Goal: Check status

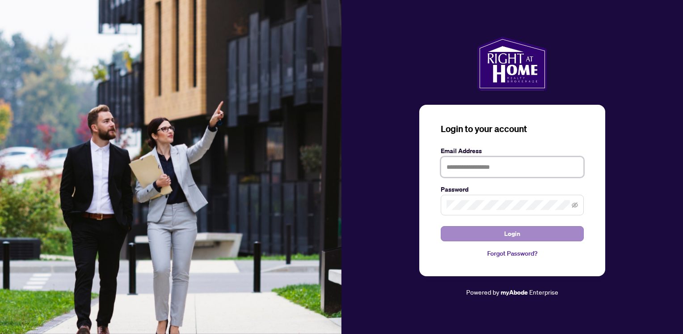
type input "**********"
click at [498, 230] on button "Login" at bounding box center [512, 233] width 143 height 15
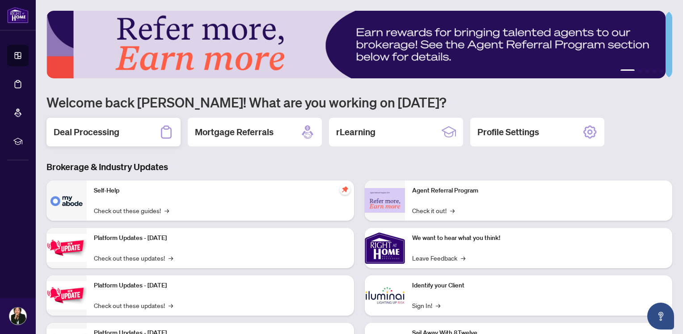
click at [169, 133] on icon at bounding box center [166, 132] width 14 height 14
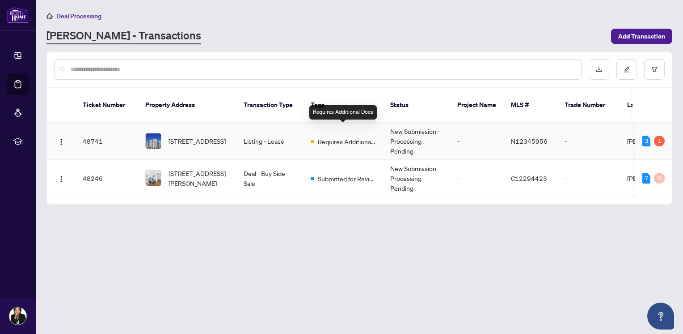
click at [361, 136] on span "Requires Additional Docs" at bounding box center [347, 141] width 58 height 10
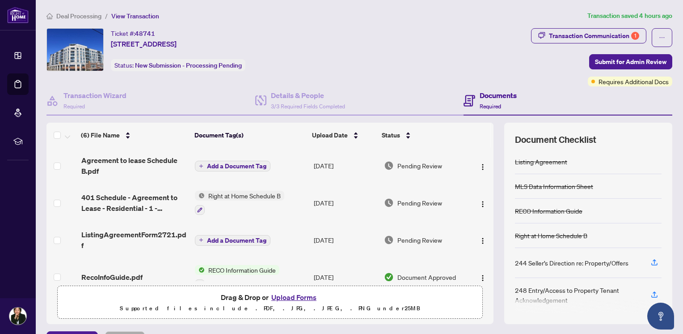
scroll to position [1, 0]
click at [593, 37] on div "Transaction Communication 1" at bounding box center [594, 36] width 90 height 14
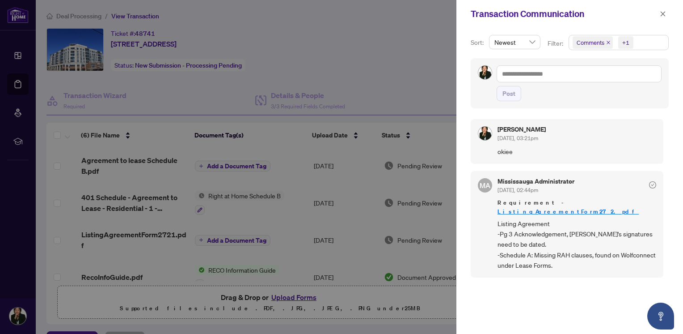
click at [374, 46] on div at bounding box center [341, 167] width 683 height 334
click at [422, 30] on div at bounding box center [341, 167] width 683 height 334
click at [377, 56] on div at bounding box center [341, 167] width 683 height 334
click at [662, 14] on icon "close" at bounding box center [663, 14] width 6 height 6
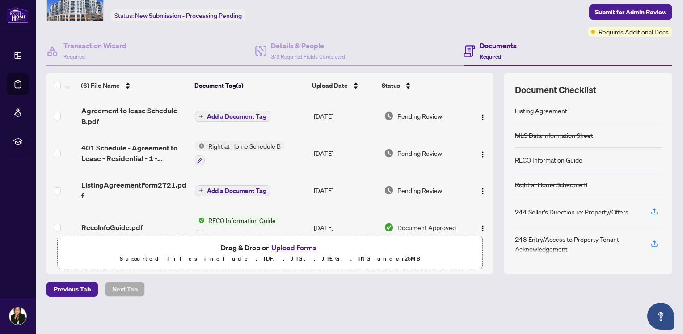
scroll to position [53, 0]
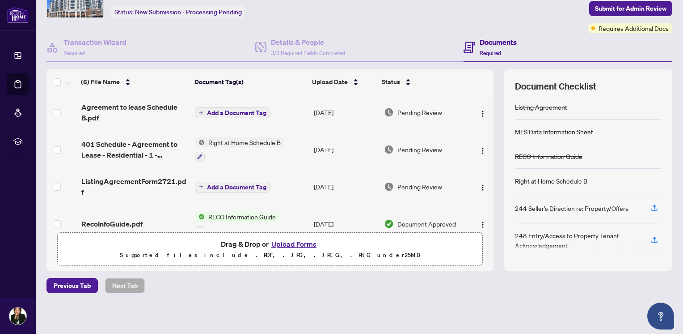
drag, startPoint x: 487, startPoint y: 156, endPoint x: 487, endPoint y: 169, distance: 13.4
click at [487, 169] on div "(6) File Name Document Tag(s) Upload Date Status Agreement to lease Schedule B.…" at bounding box center [360, 169] width 626 height 201
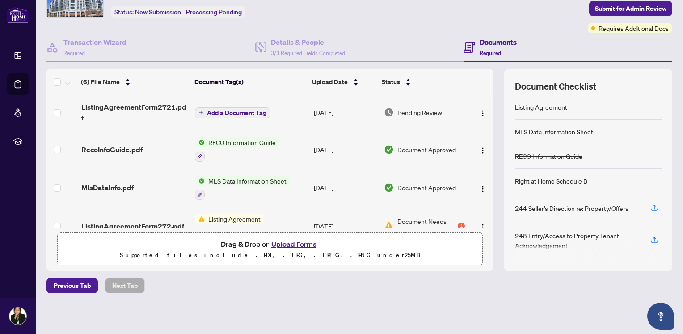
scroll to position [92, 0]
